Goal: Register for event/course

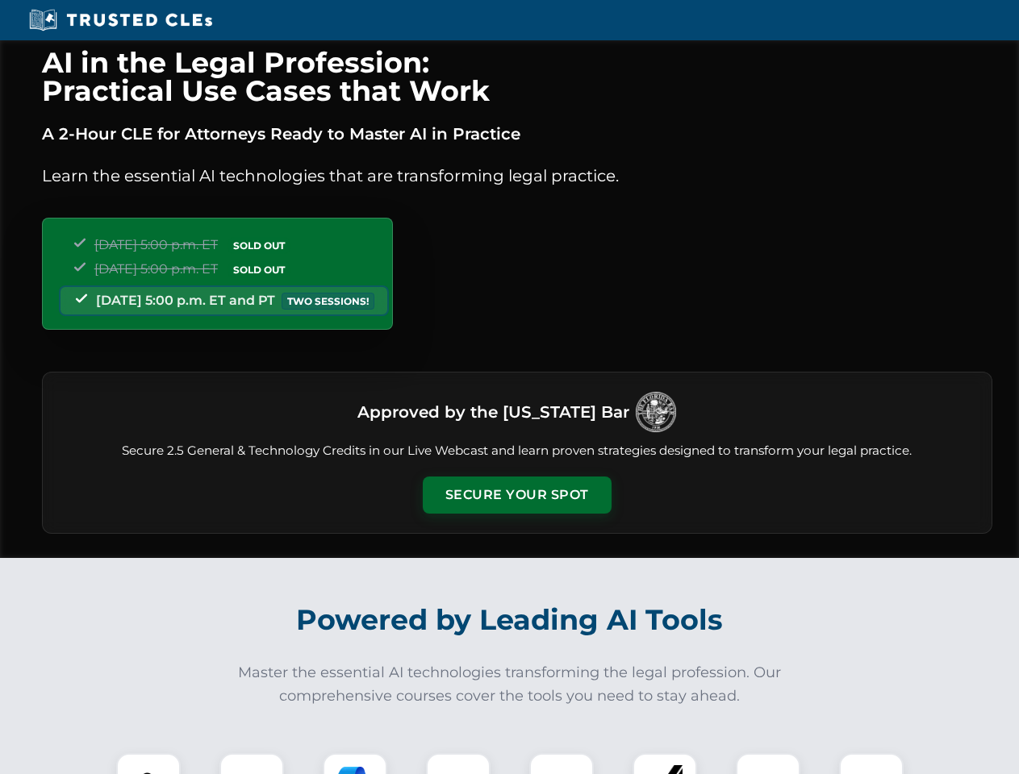
click at [516, 495] on button "Secure Your Spot" at bounding box center [517, 495] width 189 height 37
click at [148, 764] on img at bounding box center [148, 785] width 47 height 47
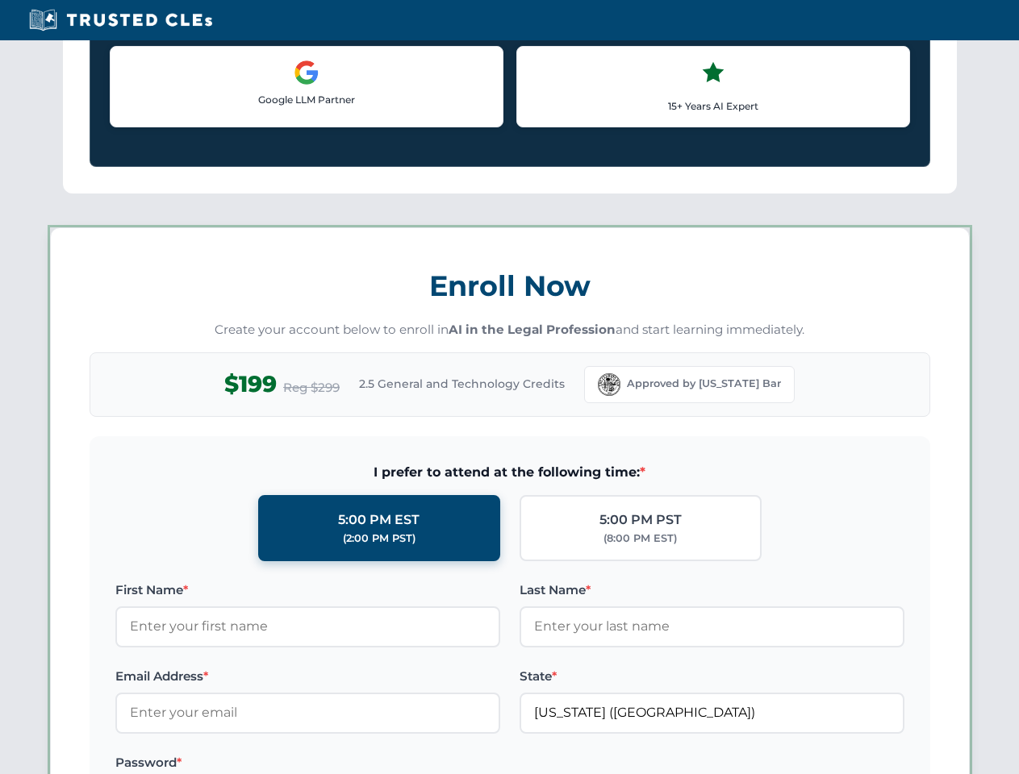
click at [458, 764] on label "Password *" at bounding box center [307, 762] width 385 height 19
